Goal: Task Accomplishment & Management: Manage account settings

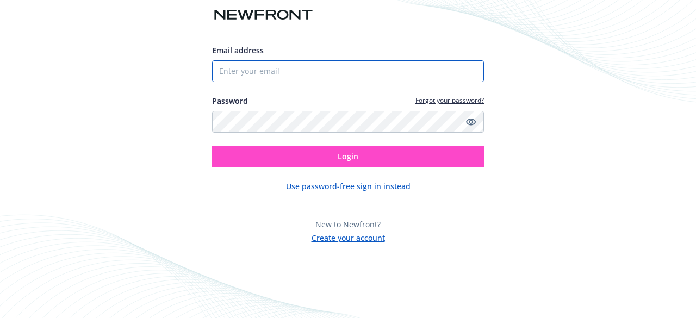
type input "[EMAIL_ADDRESS][DOMAIN_NAME]"
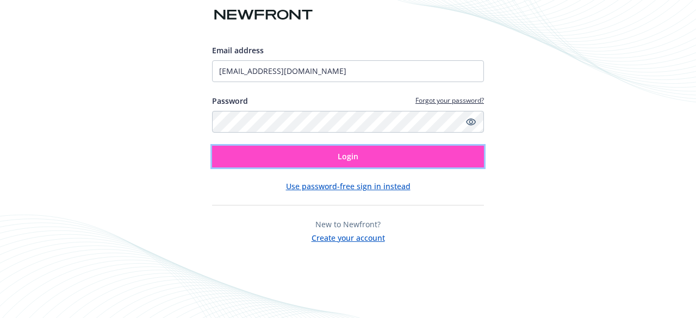
click at [322, 158] on button "Login" at bounding box center [348, 157] width 272 height 22
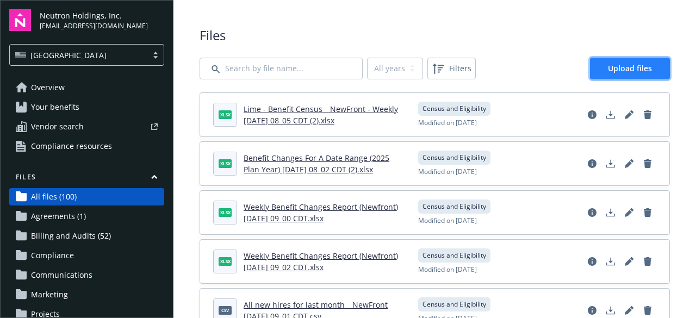
click at [632, 70] on span "Upload files" at bounding box center [630, 68] width 44 height 10
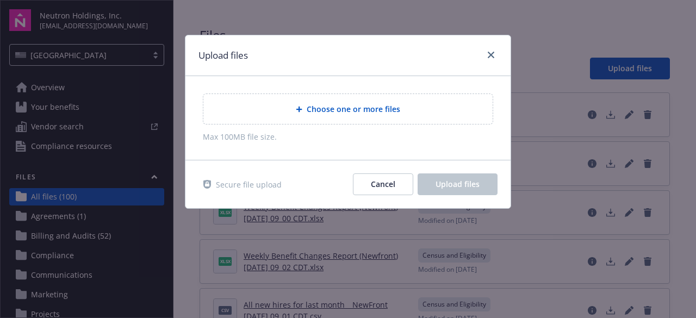
click at [331, 105] on span "Choose one or more files" at bounding box center [354, 108] width 94 height 11
click at [339, 107] on span "Choose one or more files" at bounding box center [354, 108] width 94 height 11
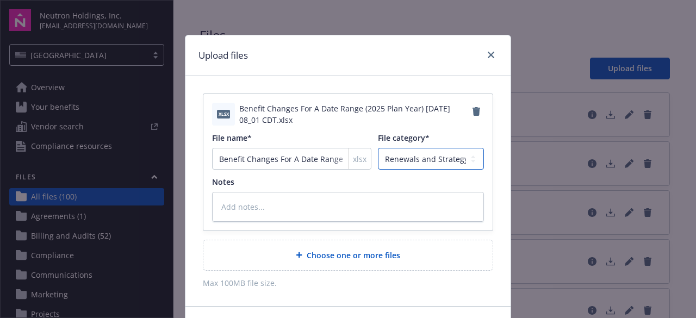
click at [406, 158] on select "Agreements Billing and Audits Census and Eligibility Communications Compliance …" at bounding box center [431, 159] width 106 height 22
select select "Census"
click at [378, 148] on select "Agreements Billing and Audits Census and Eligibility Communications Compliance …" at bounding box center [431, 159] width 106 height 22
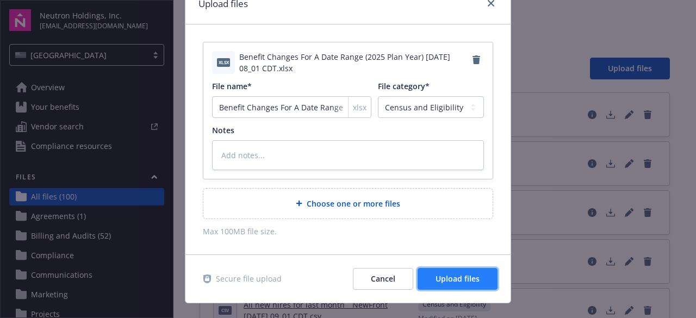
click at [442, 281] on span "Upload files" at bounding box center [458, 279] width 44 height 10
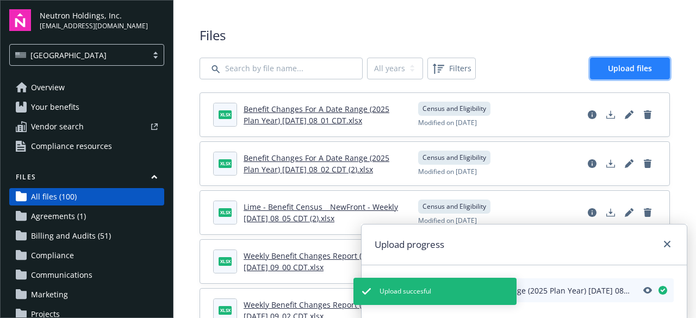
click at [624, 64] on span "Upload files" at bounding box center [630, 68] width 44 height 10
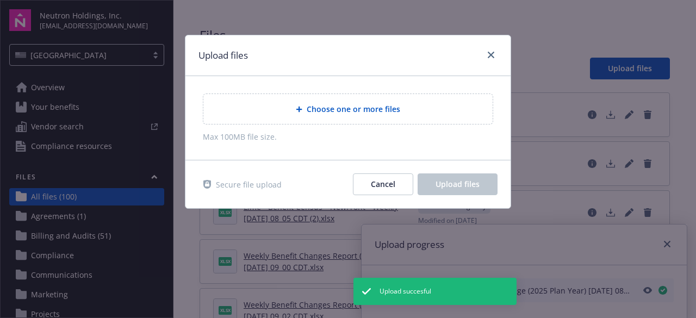
click at [332, 109] on span "Choose one or more files" at bounding box center [354, 108] width 94 height 11
type textarea "x"
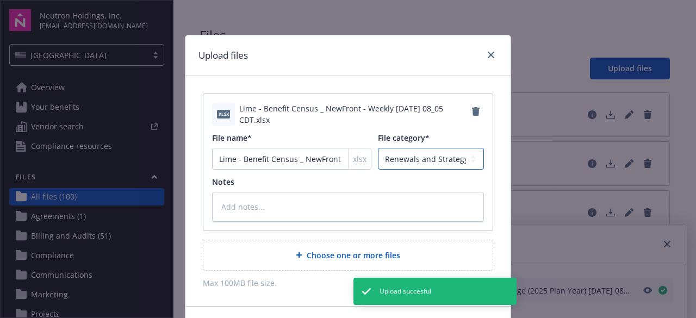
click at [408, 158] on select "Agreements Billing and Audits Census and Eligibility Communications Compliance …" at bounding box center [431, 159] width 106 height 22
select select "Census"
click at [378, 148] on select "Agreements Billing and Audits Census and Eligibility Communications Compliance …" at bounding box center [431, 159] width 106 height 22
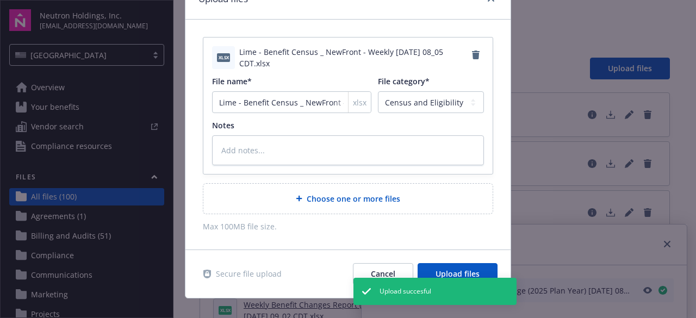
scroll to position [70, 0]
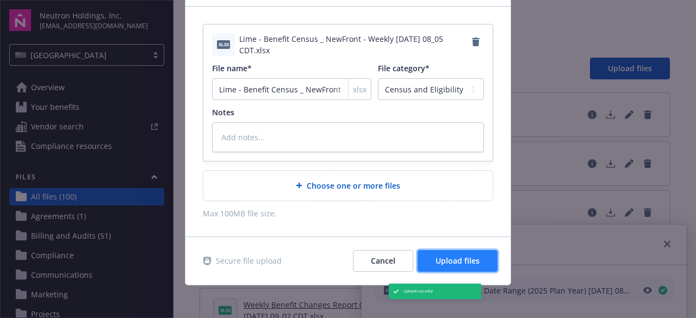
click at [450, 257] on span "Upload files" at bounding box center [458, 261] width 44 height 10
type textarea "x"
